Goal: Information Seeking & Learning: Find specific page/section

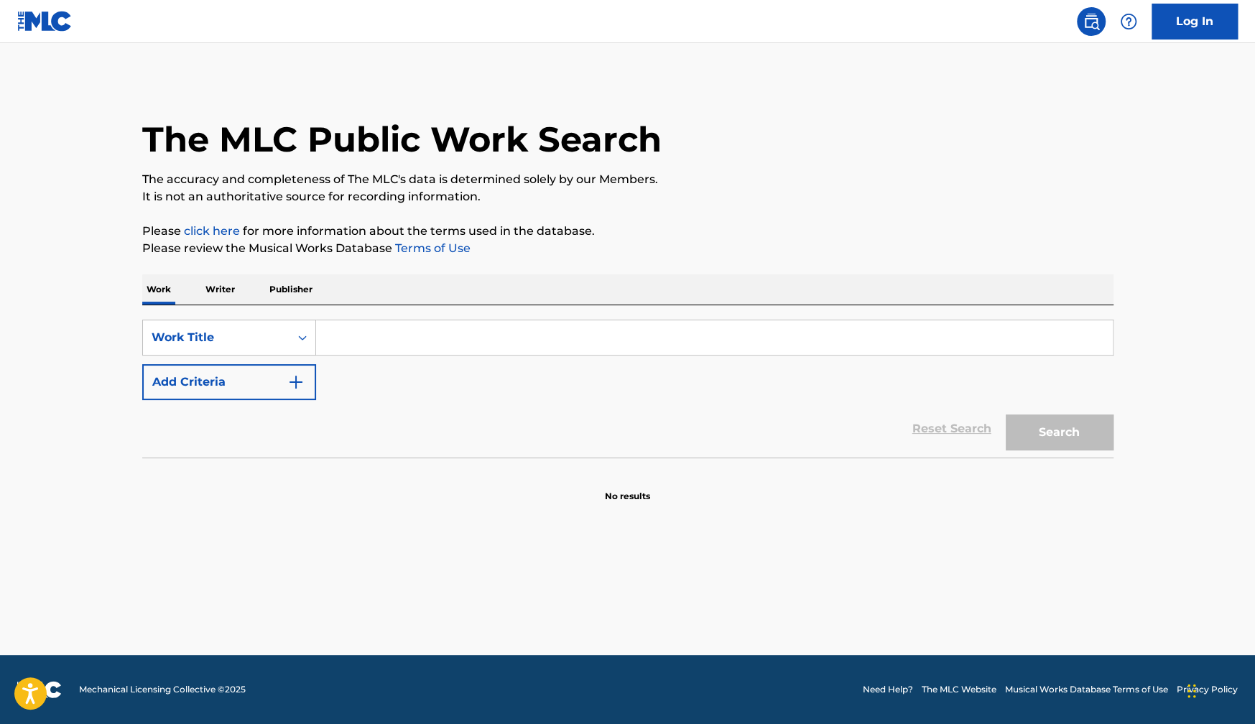
click at [285, 286] on p "Publisher" at bounding box center [291, 290] width 52 height 30
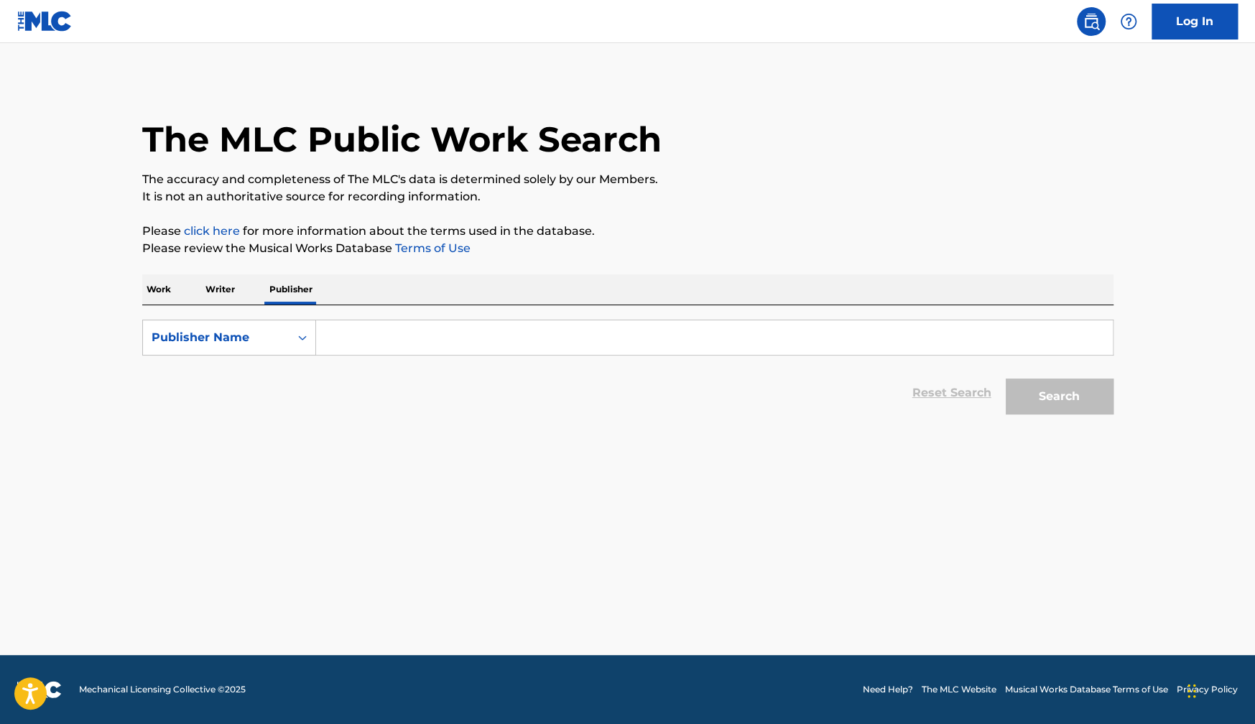
click at [365, 332] on input "Search Form" at bounding box center [714, 338] width 797 height 34
type input "g"
type input "big ole stupid"
click at [1006, 379] on button "Search" at bounding box center [1060, 397] width 108 height 36
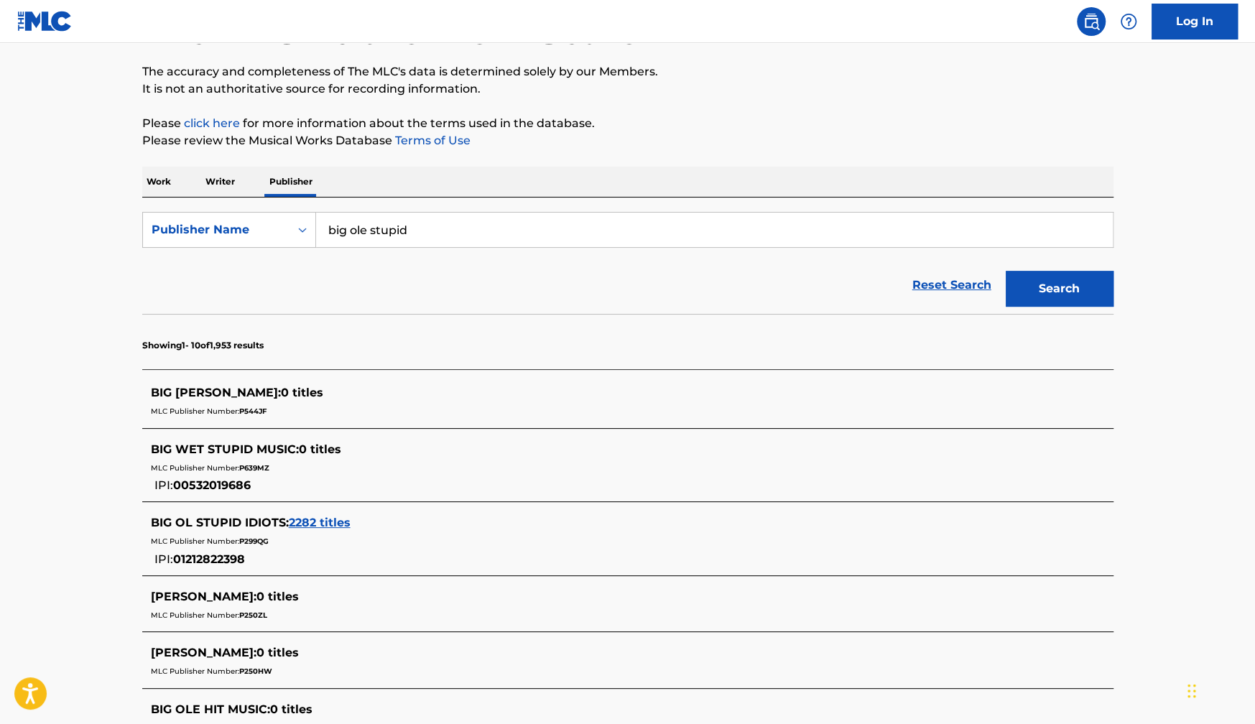
scroll to position [170, 0]
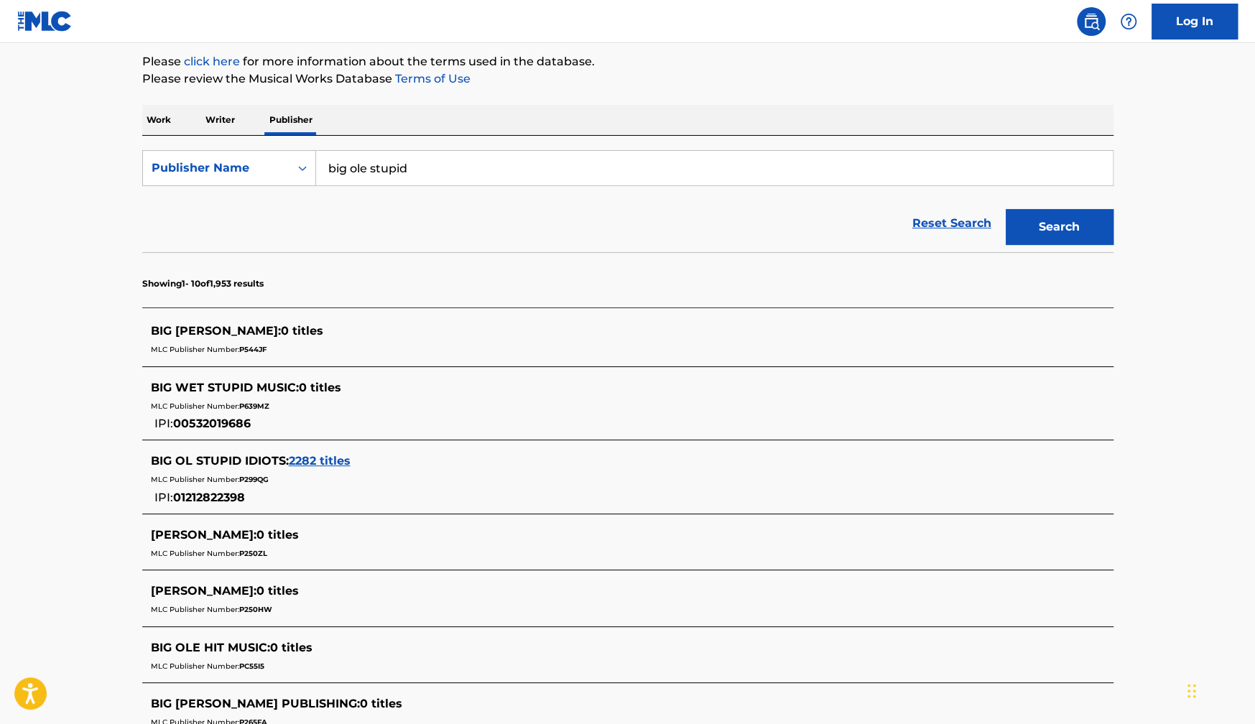
click at [328, 465] on span "2282 titles" at bounding box center [320, 461] width 62 height 14
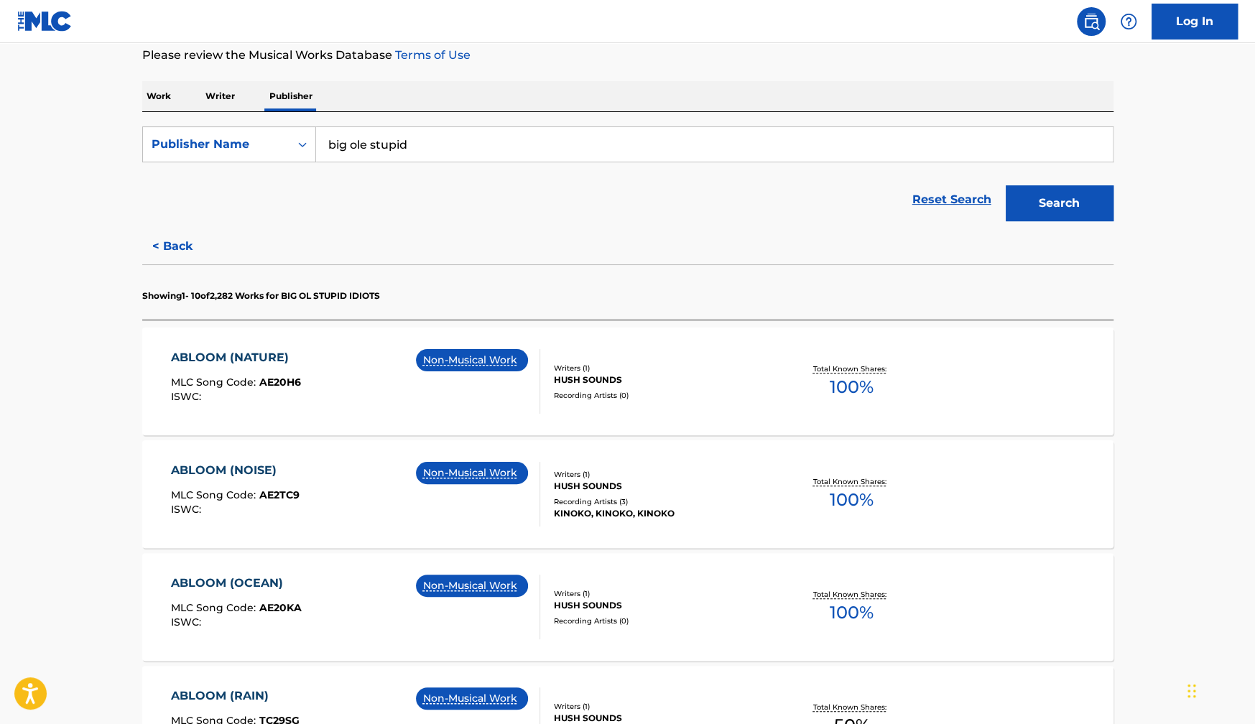
scroll to position [208, 0]
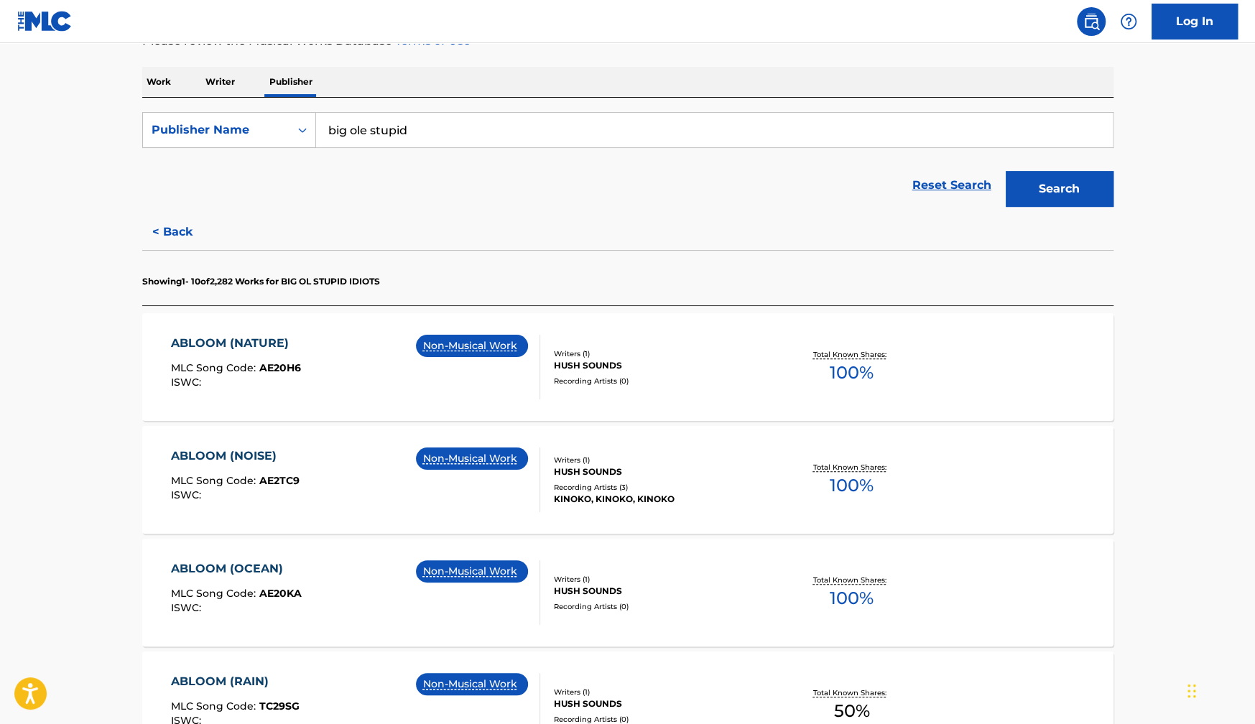
click at [586, 472] on div "HUSH SOUNDS" at bounding box center [662, 472] width 217 height 13
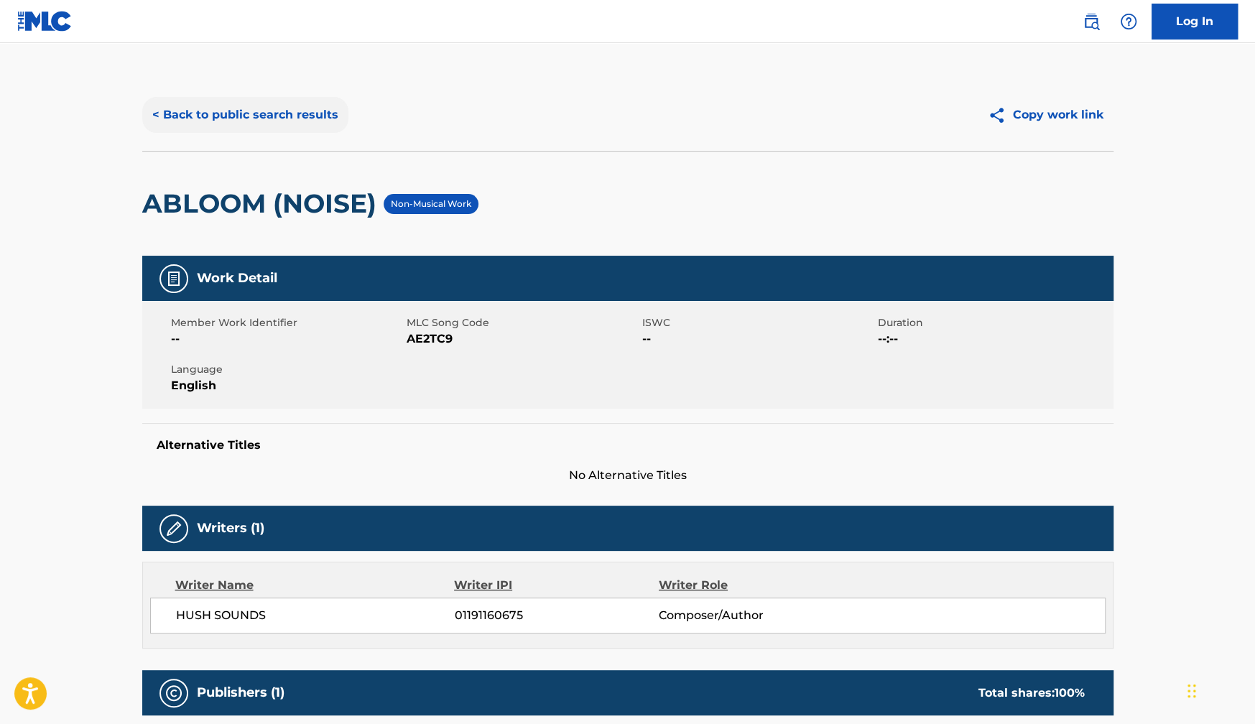
click at [277, 112] on button "< Back to public search results" at bounding box center [245, 115] width 206 height 36
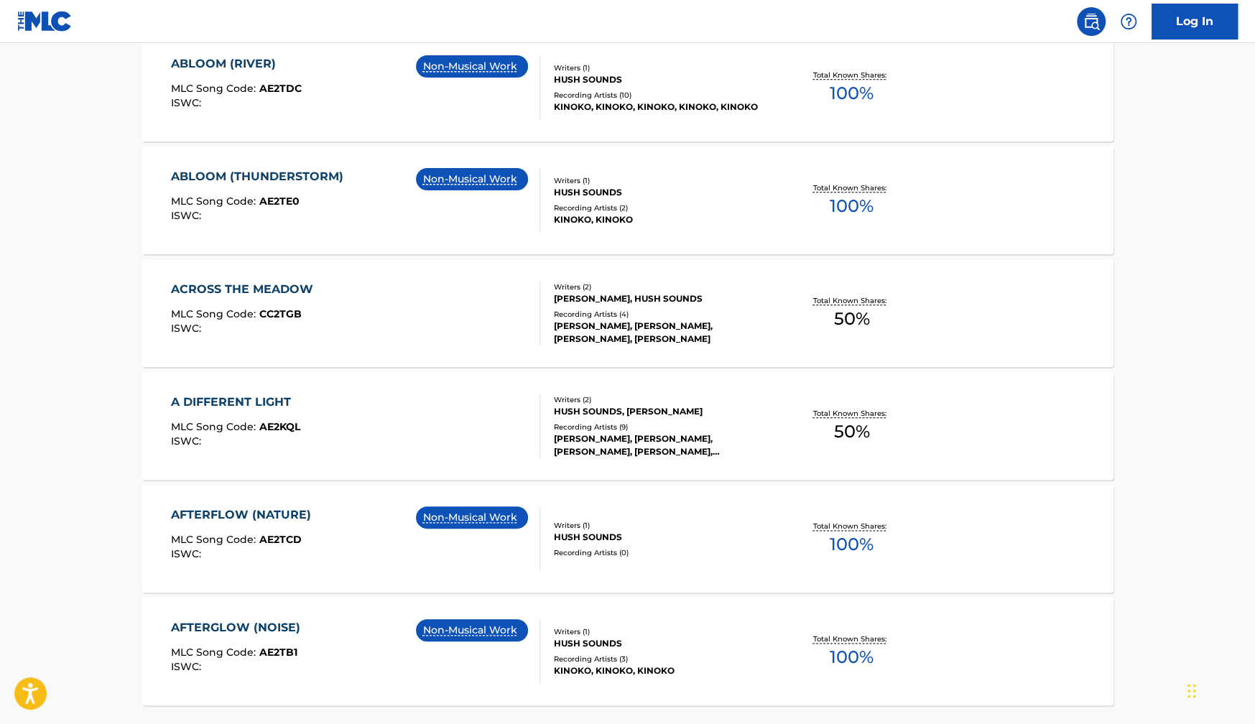
scroll to position [1092, 0]
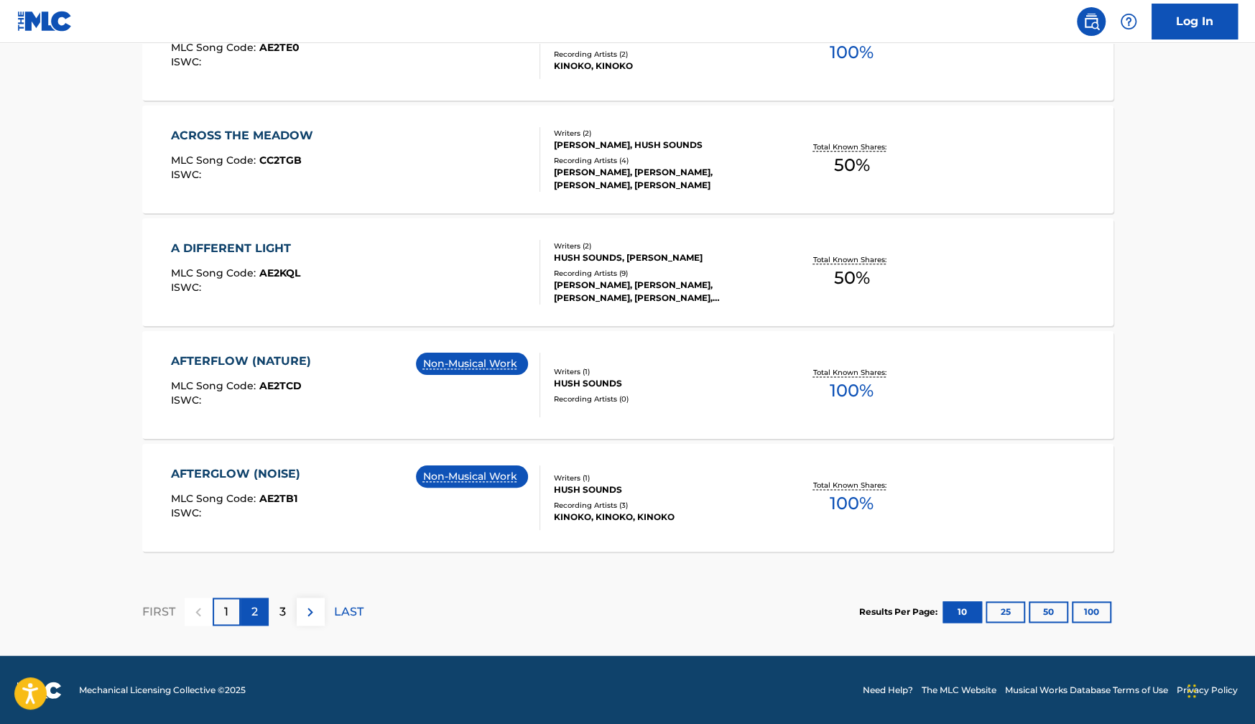
click at [256, 613] on p "2" at bounding box center [255, 612] width 6 height 17
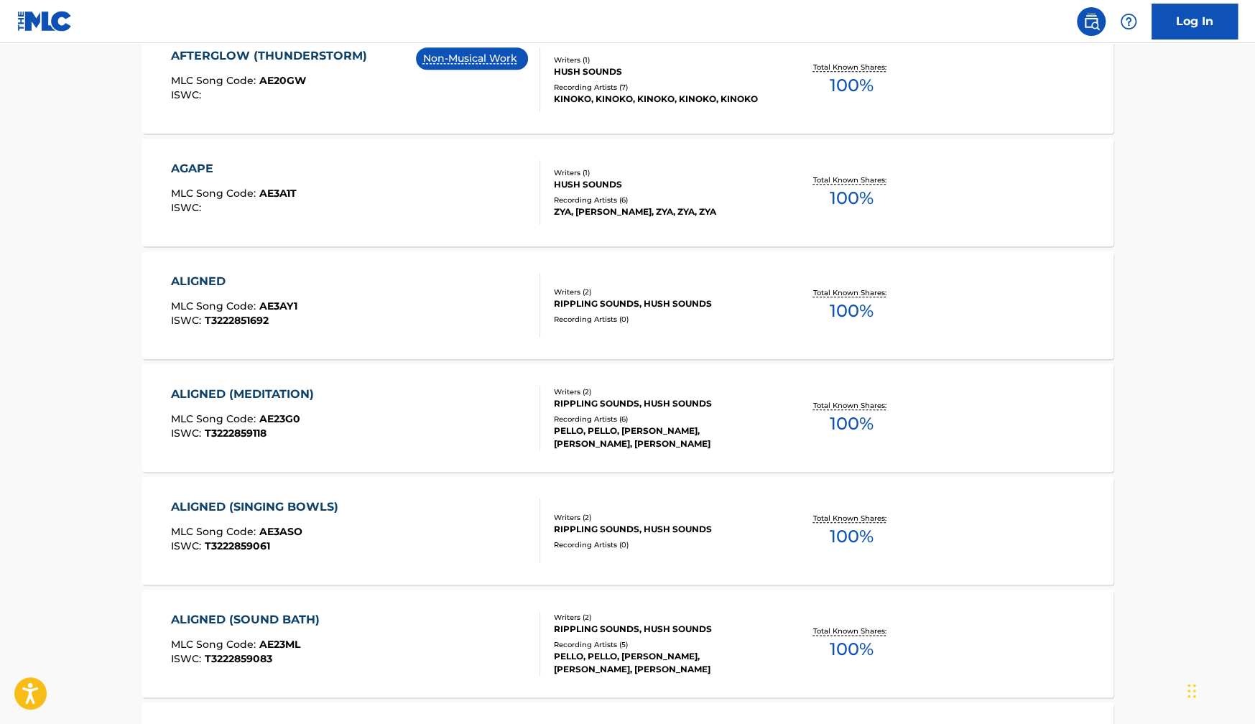
scroll to position [1061, 0]
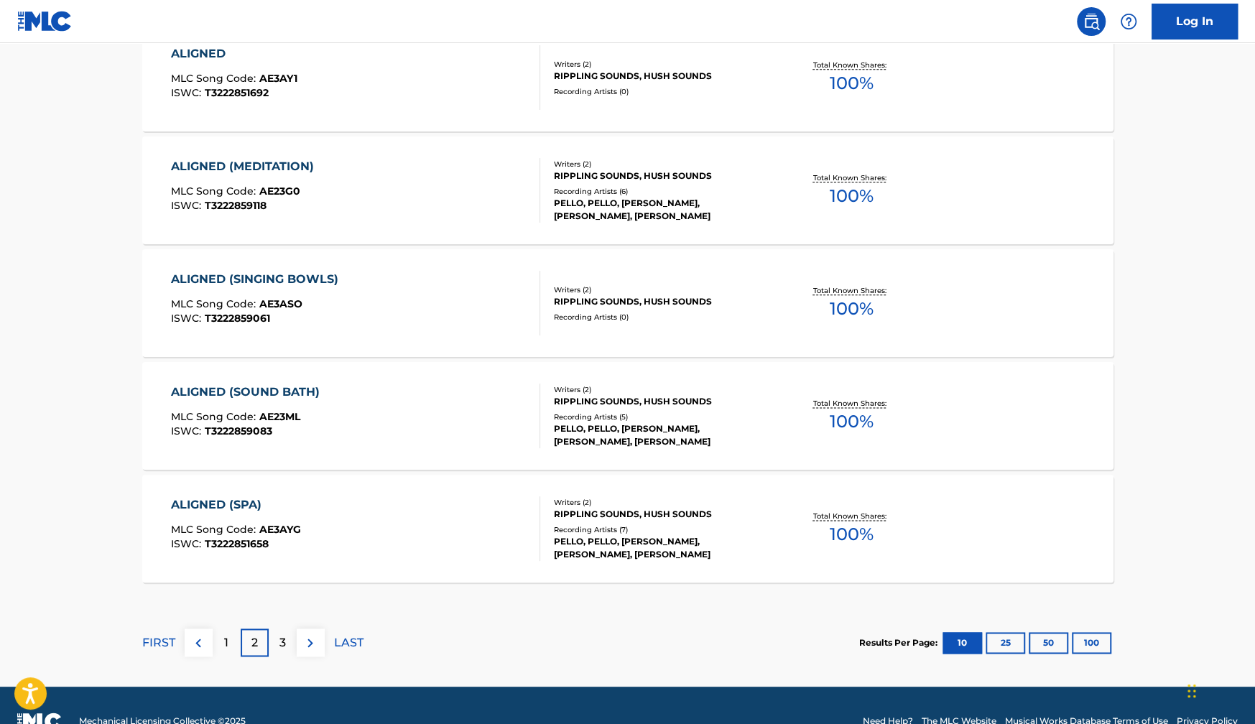
click at [790, 527] on div "Total Known Shares: 100 %" at bounding box center [852, 529] width 162 height 44
